Goal: Navigation & Orientation: Understand site structure

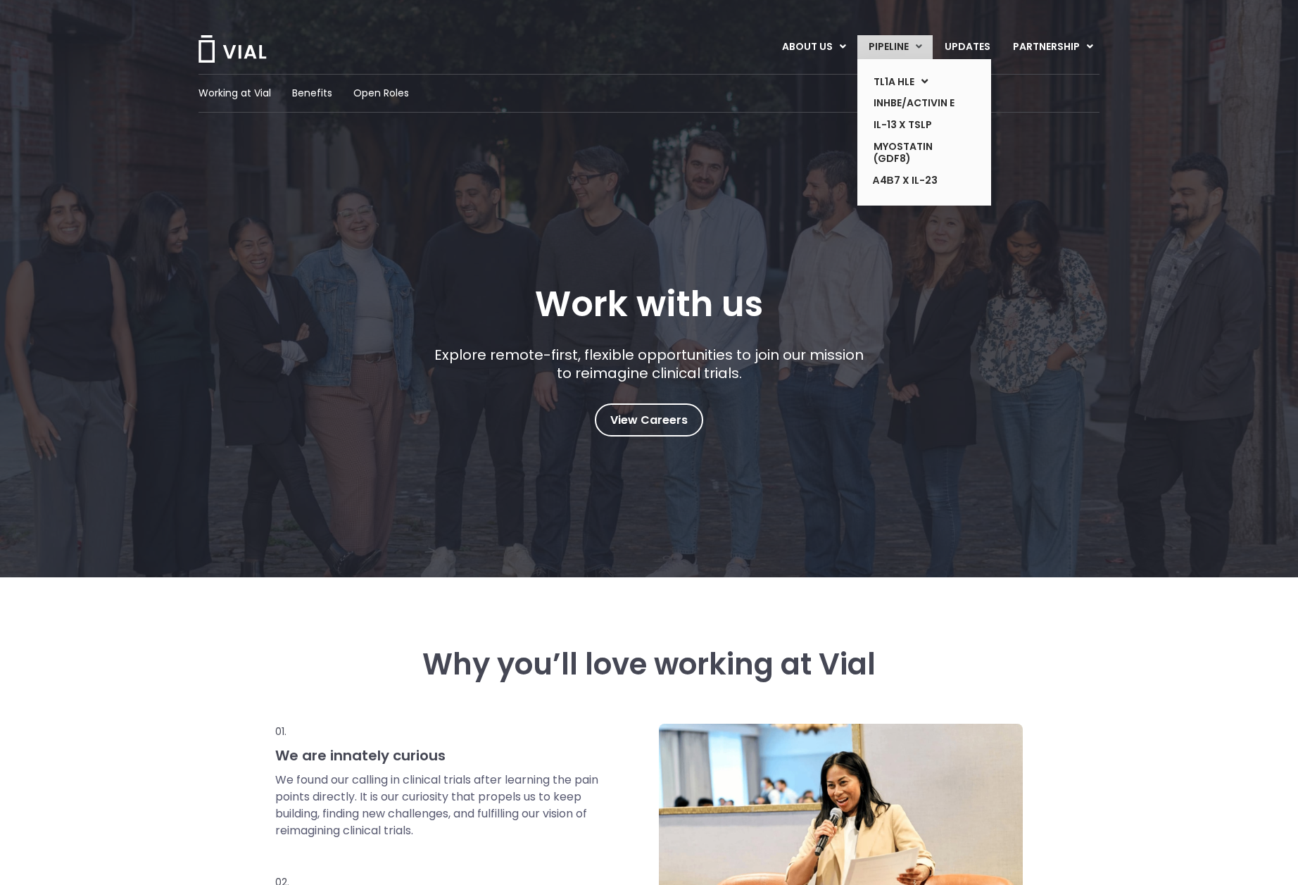
click at [887, 49] on link "PIPELINE" at bounding box center [895, 47] width 75 height 24
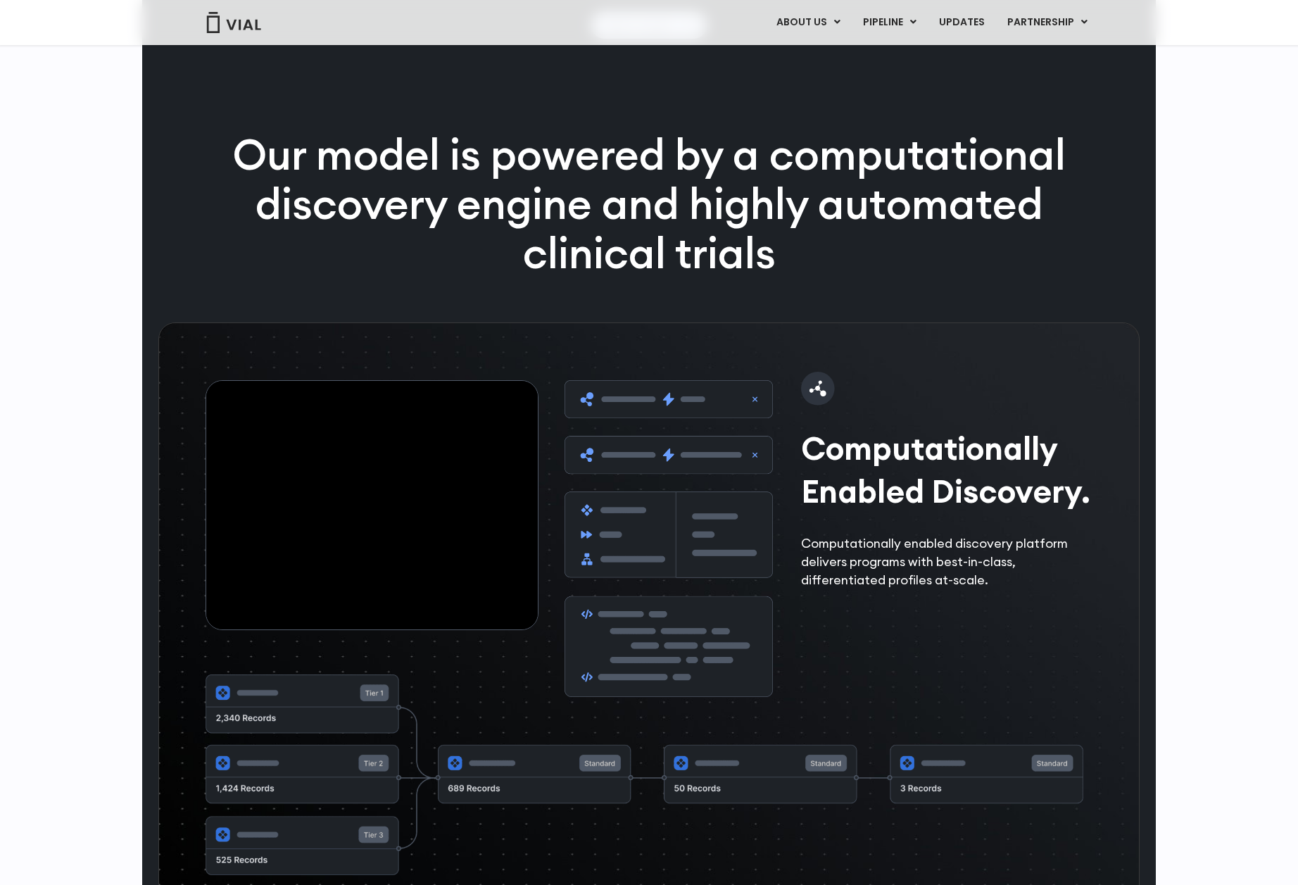
scroll to position [1311, 0]
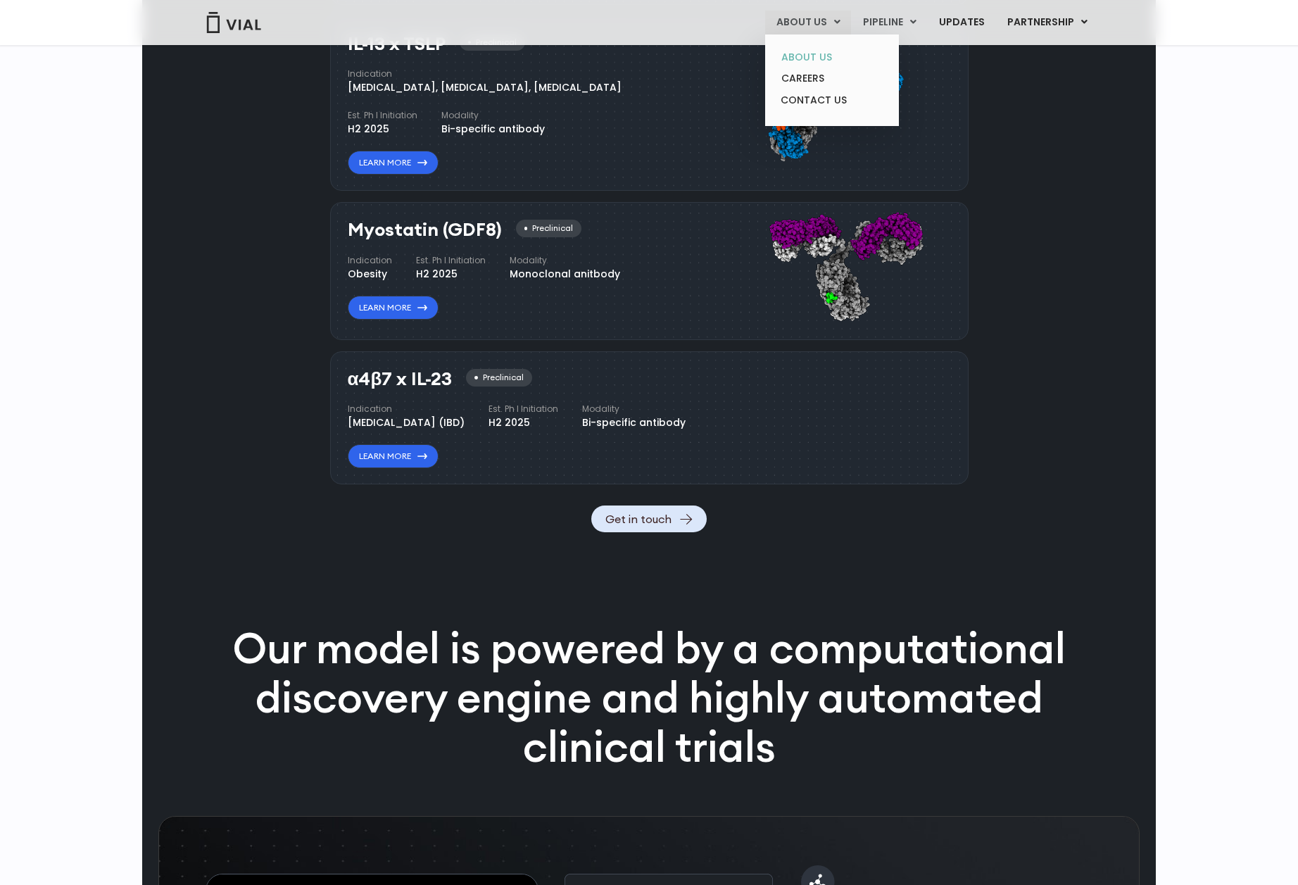
click at [806, 56] on link "ABOUT US" at bounding box center [831, 57] width 123 height 22
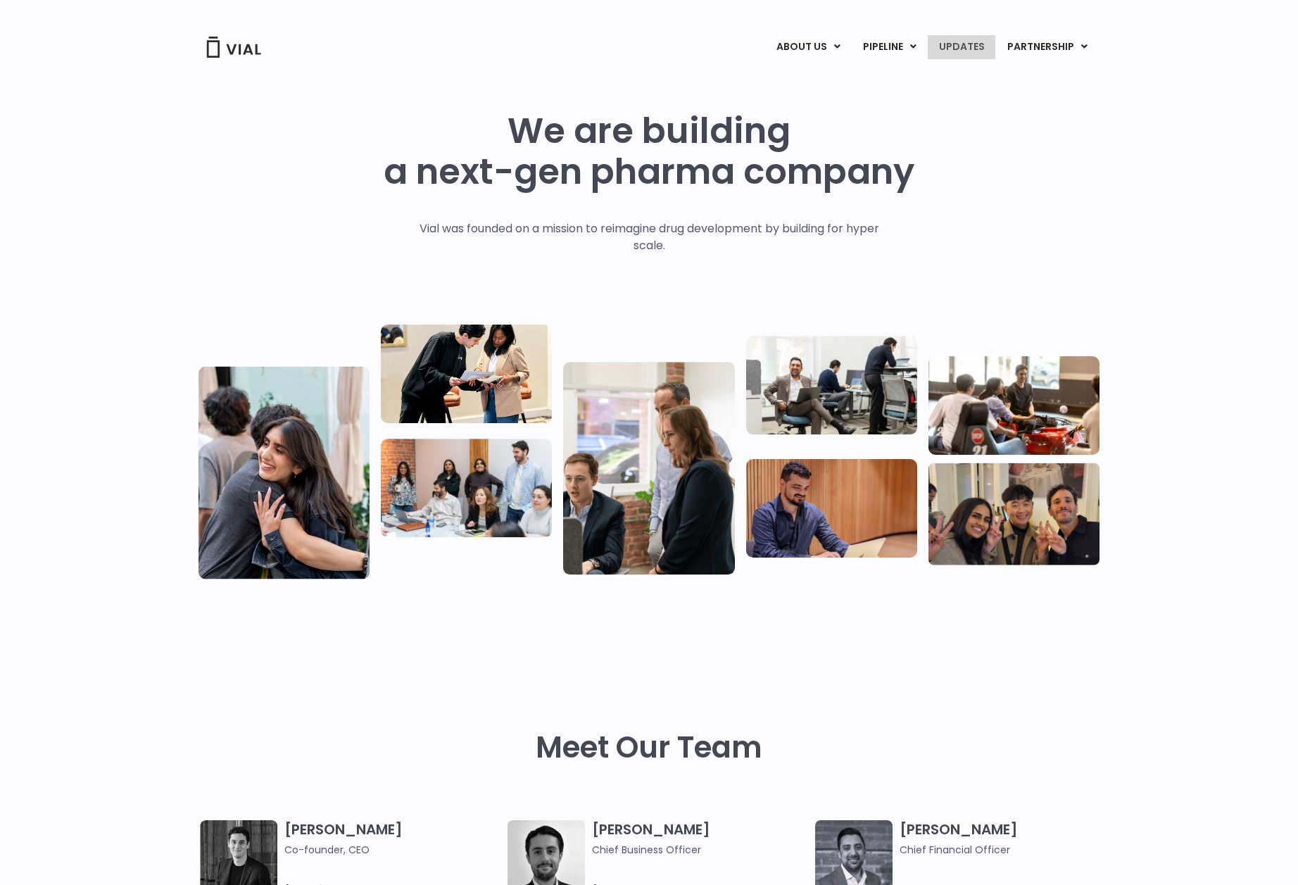
click at [957, 44] on link "UPDATES" at bounding box center [962, 47] width 68 height 24
